Goal: Task Accomplishment & Management: Use online tool/utility

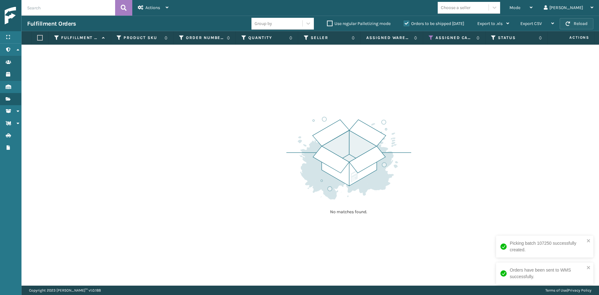
click at [566, 20] on button "Reload" at bounding box center [577, 23] width 34 height 11
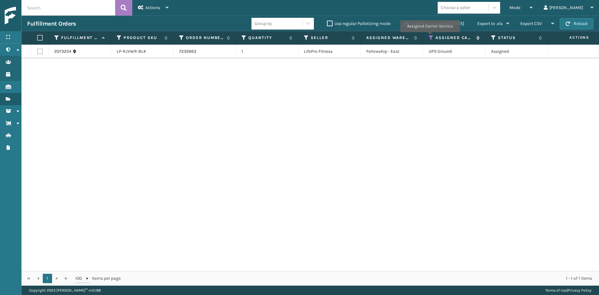
click at [430, 36] on icon at bounding box center [431, 38] width 5 height 6
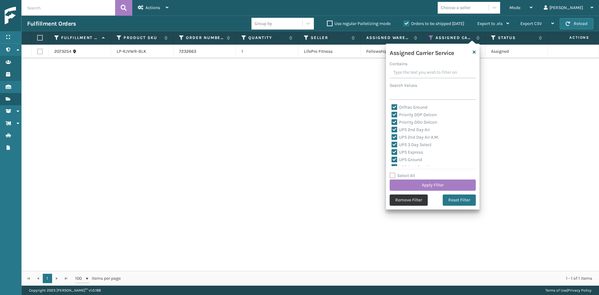
click at [423, 199] on button "Remove Filter" at bounding box center [409, 199] width 38 height 11
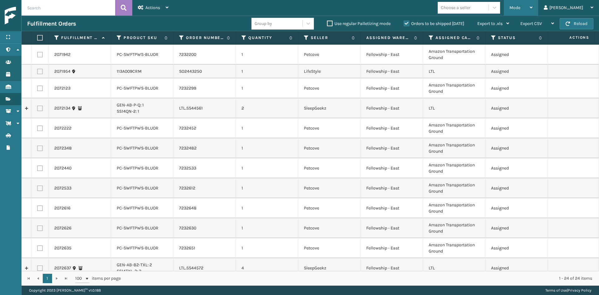
click at [531, 6] on div "Mode Regular Mode Picking Mode Labeling Mode Exit Scan Mode" at bounding box center [521, 8] width 34 height 16
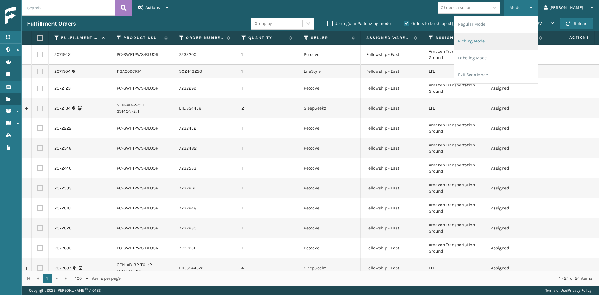
click at [507, 41] on li "Picking Mode" at bounding box center [496, 41] width 84 height 17
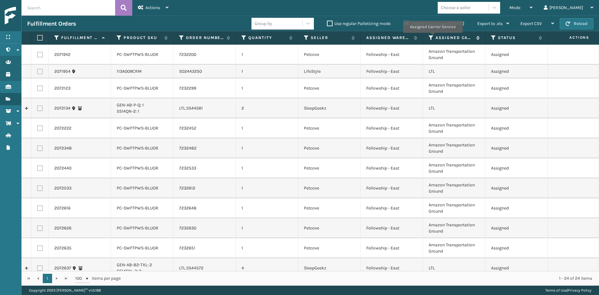
click at [432, 37] on icon at bounding box center [431, 38] width 5 height 6
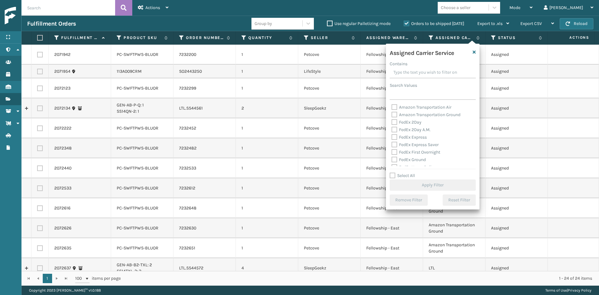
click at [423, 104] on div "Amazon Transportation Air" at bounding box center [432, 107] width 82 height 7
click at [425, 109] on label "Amazon Transportation Air" at bounding box center [421, 107] width 60 height 5
click at [392, 108] on input "Amazon Transportation Air" at bounding box center [391, 106] width 0 height 4
checkbox input "true"
click at [426, 112] on div "Amazon Transportation Ground" at bounding box center [432, 114] width 82 height 7
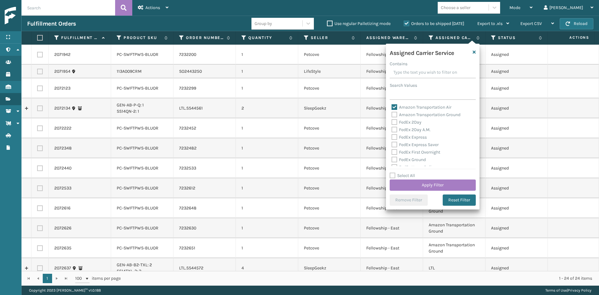
click at [426, 113] on label "Amazon Transportation Ground" at bounding box center [425, 114] width 69 height 5
click at [392, 113] on input "Amazon Transportation Ground" at bounding box center [391, 113] width 0 height 4
checkbox input "true"
click at [443, 182] on button "Apply Filter" at bounding box center [433, 184] width 86 height 11
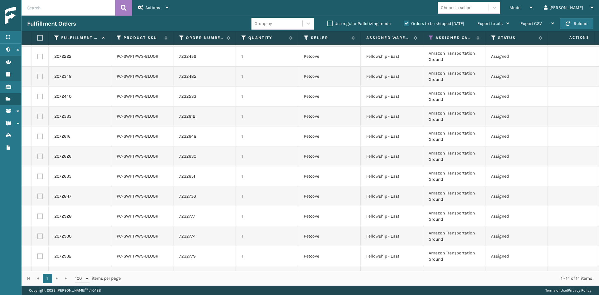
scroll to position [58, 0]
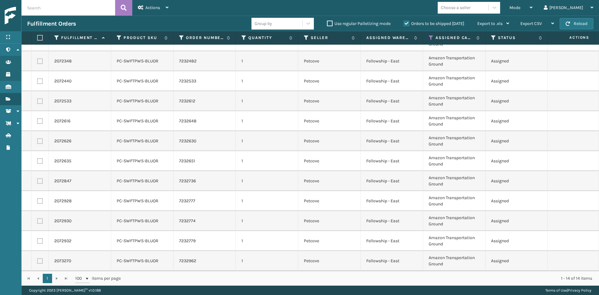
click at [41, 37] on label at bounding box center [39, 38] width 4 height 6
click at [37, 37] on input "checkbox" at bounding box center [37, 38] width 0 height 4
checkbox input "true"
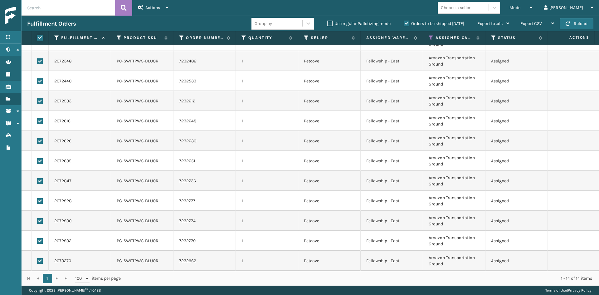
checkbox input "true"
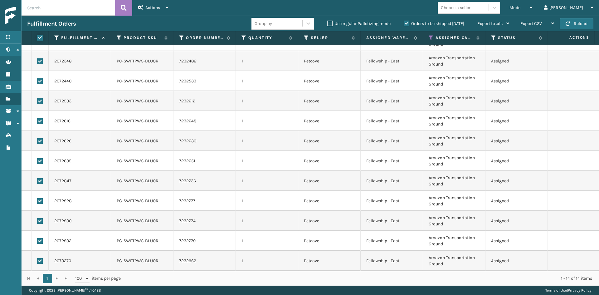
checkbox input "true"
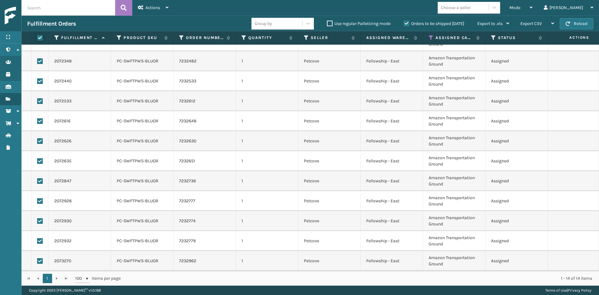
checkbox input "true"
click at [144, 6] on div "Actions" at bounding box center [153, 8] width 31 height 16
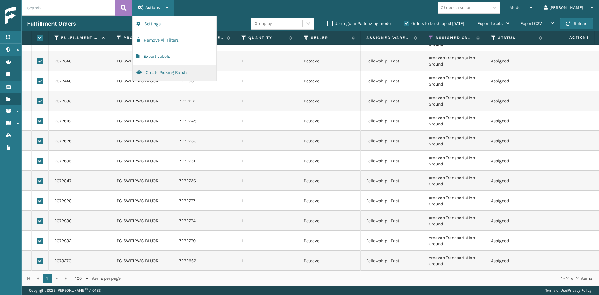
click at [153, 69] on button "Create Picking Batch" at bounding box center [175, 73] width 84 height 16
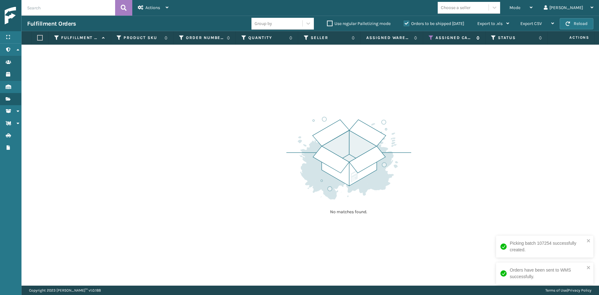
click at [430, 35] on icon at bounding box center [431, 38] width 5 height 6
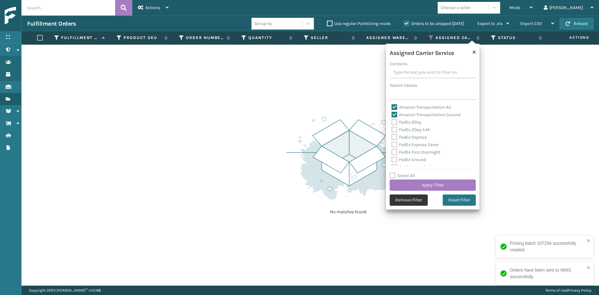
click at [425, 197] on button "Remove Filter" at bounding box center [409, 199] width 38 height 11
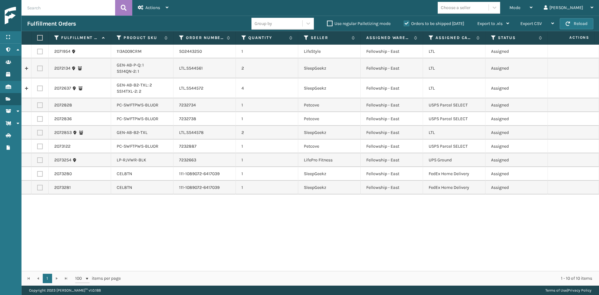
click at [41, 103] on label at bounding box center [40, 105] width 6 height 6
click at [37, 103] on input "checkbox" at bounding box center [37, 104] width 0 height 4
checkbox input "true"
click at [39, 116] on label at bounding box center [40, 119] width 6 height 6
click at [37, 116] on input "checkbox" at bounding box center [37, 118] width 0 height 4
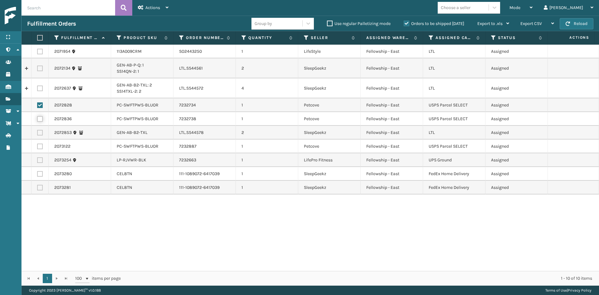
checkbox input "true"
click at [155, 11] on div "Actions" at bounding box center [153, 8] width 31 height 16
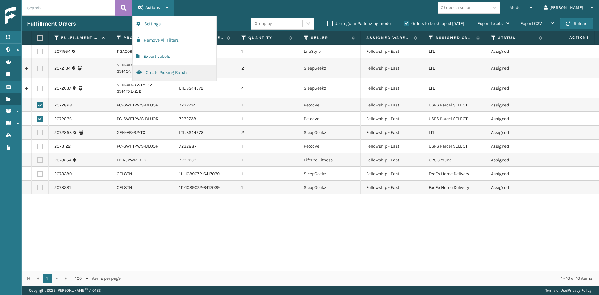
click at [160, 75] on button "Create Picking Batch" at bounding box center [175, 73] width 84 height 16
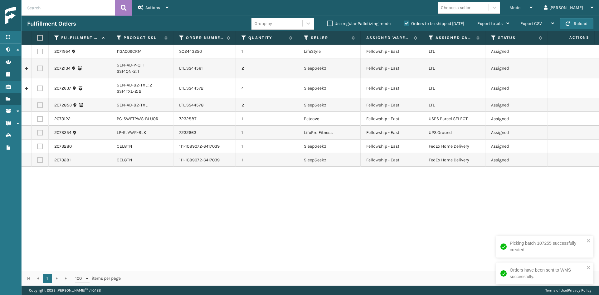
click at [37, 119] on label at bounding box center [40, 119] width 6 height 6
click at [37, 119] on input "checkbox" at bounding box center [37, 118] width 0 height 4
checkbox input "true"
click at [147, 4] on div "Actions" at bounding box center [153, 8] width 31 height 16
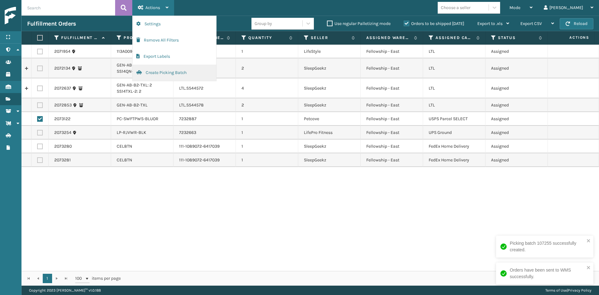
click at [171, 72] on button "Create Picking Batch" at bounding box center [175, 73] width 84 height 16
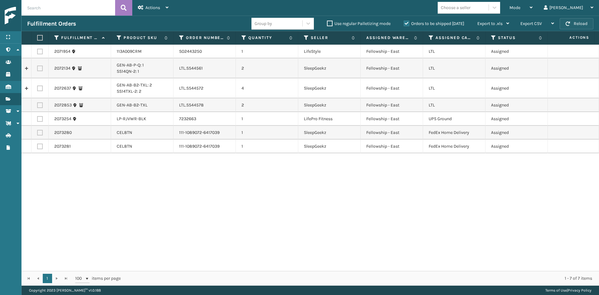
click at [579, 28] on button "Reload" at bounding box center [577, 23] width 34 height 11
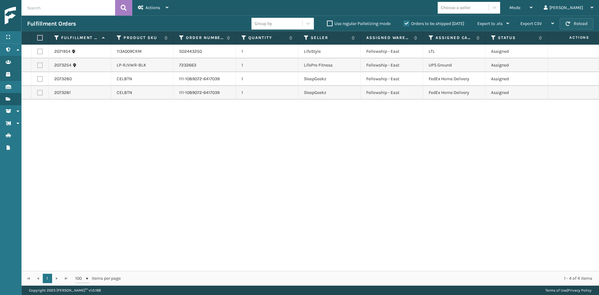
click at [574, 24] on button "Reload" at bounding box center [577, 23] width 34 height 11
click at [572, 24] on button "Reload" at bounding box center [577, 23] width 34 height 11
